Goal: Check status: Check status

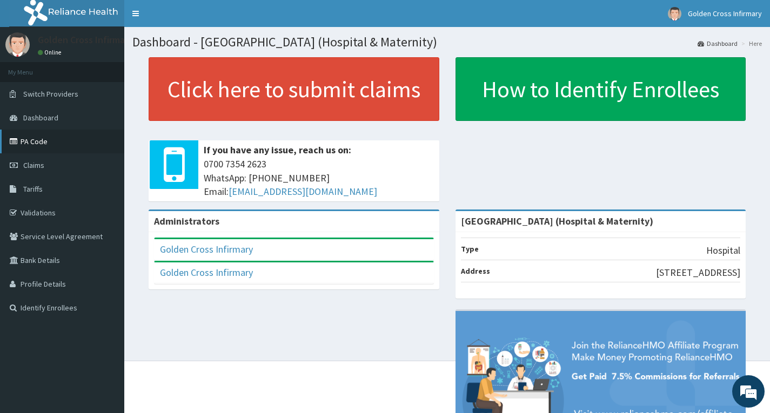
click at [66, 144] on link "PA Code" at bounding box center [62, 142] width 124 height 24
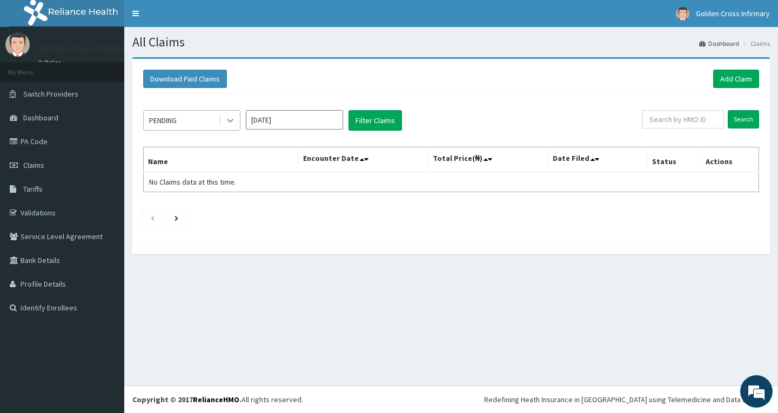
click at [230, 123] on icon at bounding box center [230, 121] width 6 height 4
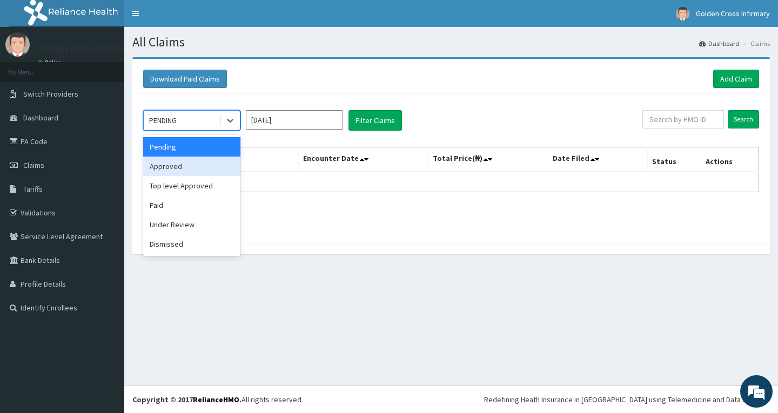
click at [194, 170] on div "Approved" at bounding box center [191, 166] width 97 height 19
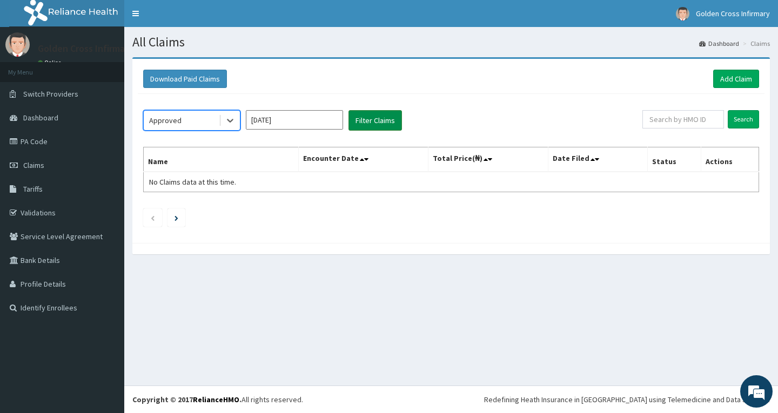
click at [370, 121] on button "Filter Claims" at bounding box center [374, 120] width 53 height 21
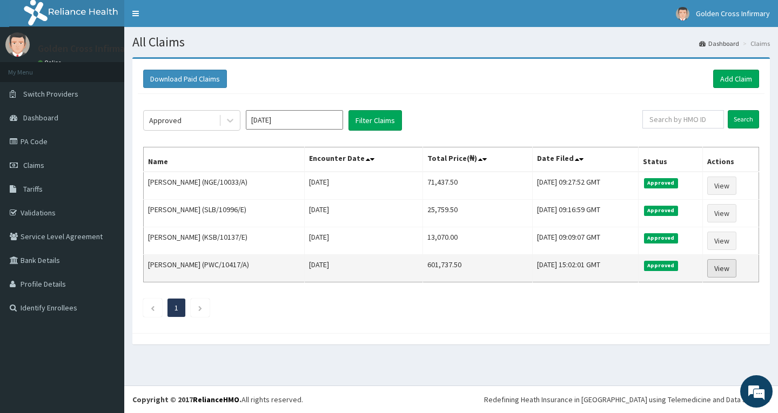
click at [722, 268] on link "View" at bounding box center [721, 268] width 29 height 18
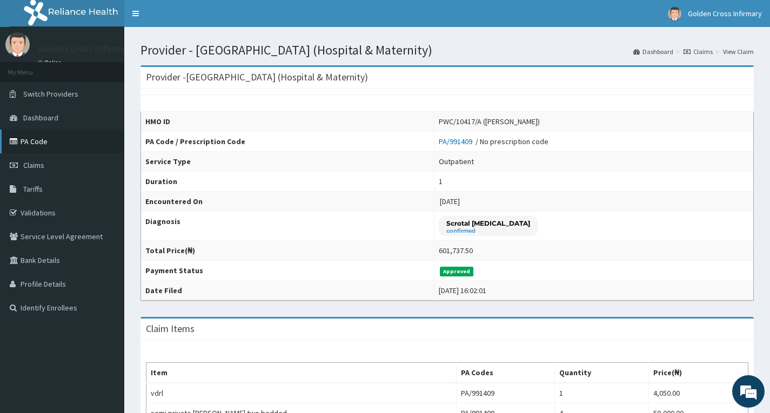
click at [30, 144] on link "PA Code" at bounding box center [62, 142] width 124 height 24
